Goal: Check status: Check status

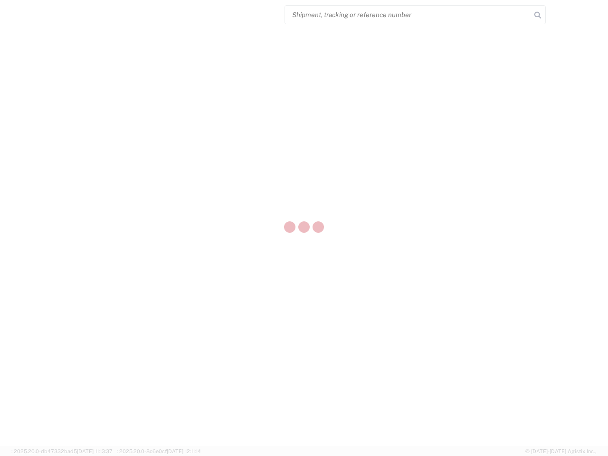
select select "US"
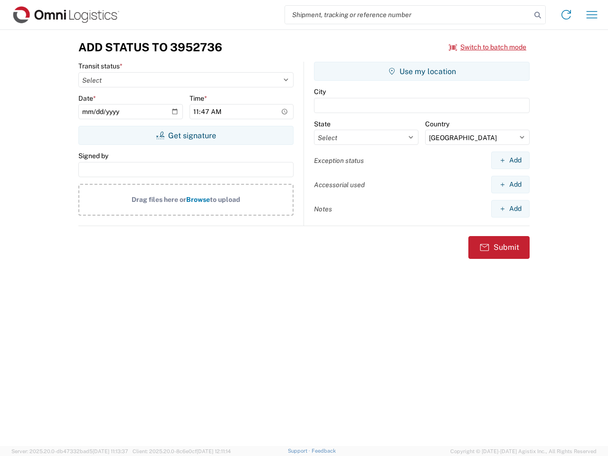
click at [408, 15] on input "search" at bounding box center [408, 15] width 246 height 18
click at [538, 15] on icon at bounding box center [537, 15] width 13 height 13
click at [566, 15] on icon at bounding box center [566, 14] width 15 height 15
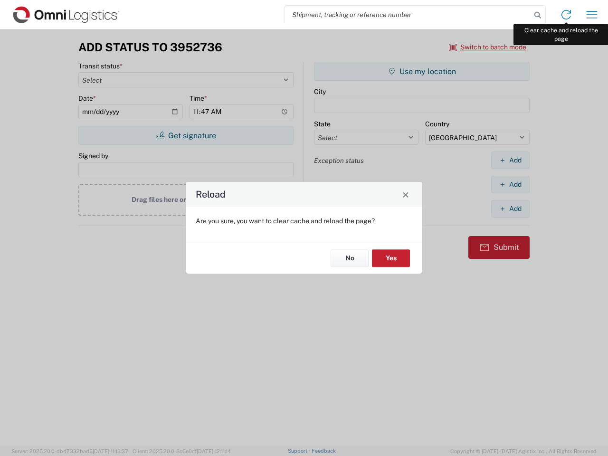
click at [592, 15] on div "Reload Are you sure, you want to clear cache and reload the page? No Yes" at bounding box center [304, 228] width 608 height 456
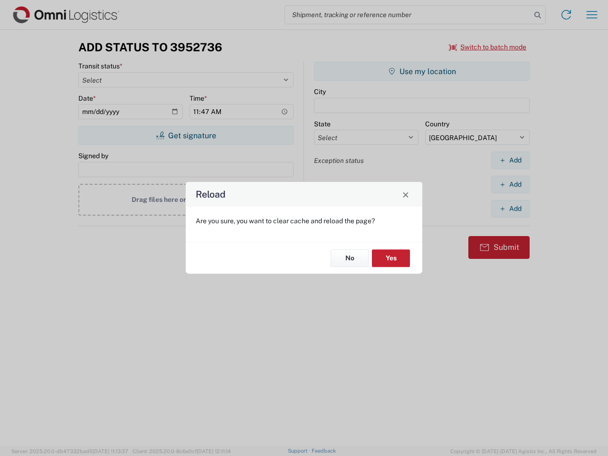
click at [488, 47] on div "Reload Are you sure, you want to clear cache and reload the page? No Yes" at bounding box center [304, 228] width 608 height 456
click at [186, 135] on div "Reload Are you sure, you want to clear cache and reload the page? No Yes" at bounding box center [304, 228] width 608 height 456
click at [422, 71] on div "Reload Are you sure, you want to clear cache and reload the page? No Yes" at bounding box center [304, 228] width 608 height 456
click at [510, 160] on div "Reload Are you sure, you want to clear cache and reload the page? No Yes" at bounding box center [304, 228] width 608 height 456
click at [510, 184] on div "Reload Are you sure, you want to clear cache and reload the page? No Yes" at bounding box center [304, 228] width 608 height 456
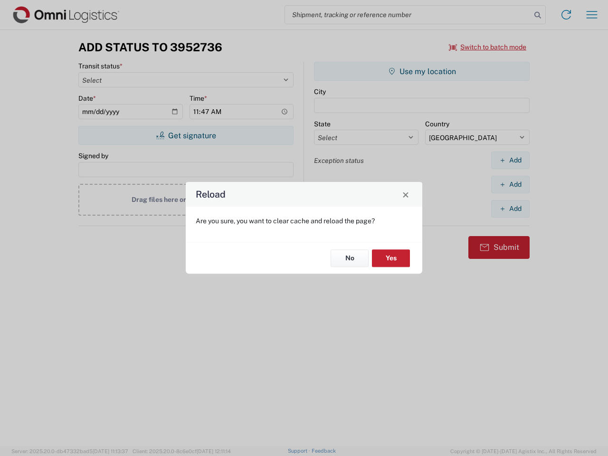
click at [510, 209] on div "Reload Are you sure, you want to clear cache and reload the page? No Yes" at bounding box center [304, 228] width 608 height 456
